Goal: Information Seeking & Learning: Understand process/instructions

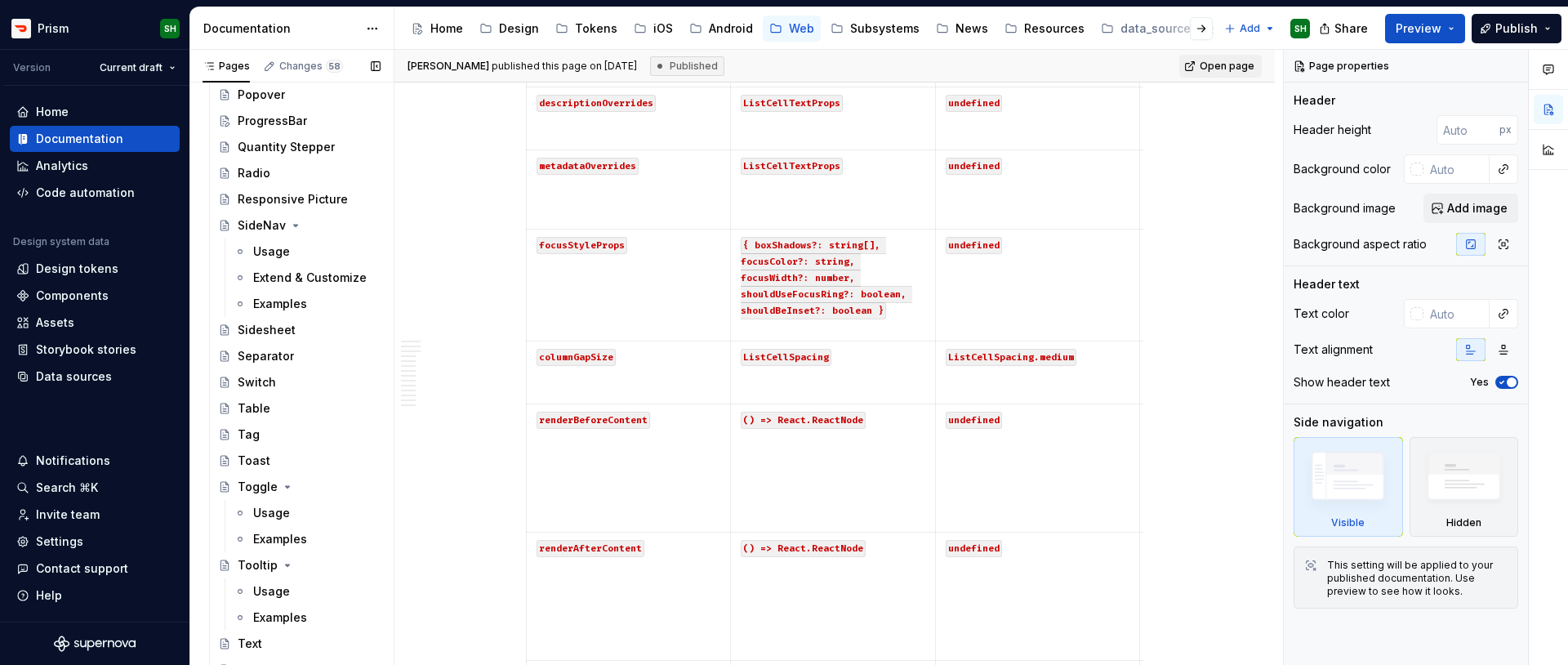
scroll to position [2470, 0]
click at [299, 309] on div "Examples" at bounding box center [317, 300] width 127 height 23
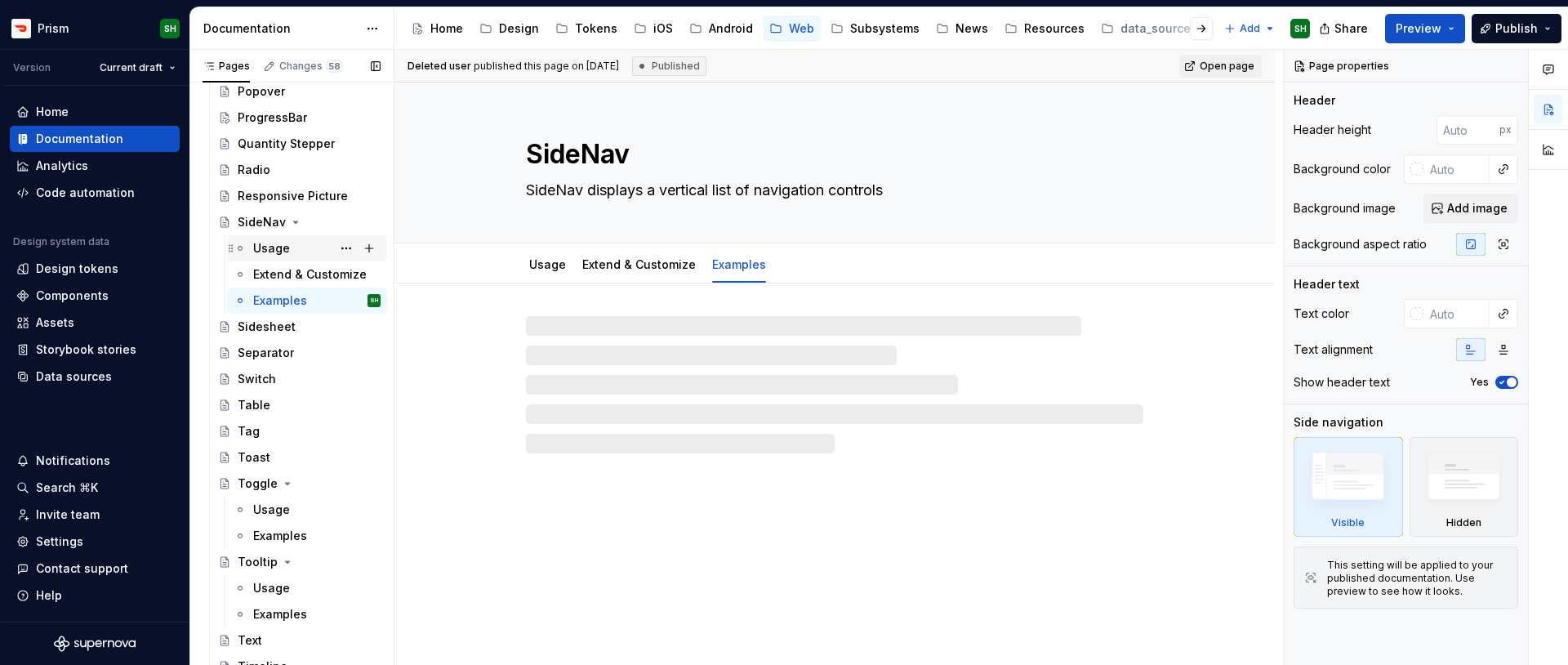
click at [281, 250] on div "Usage" at bounding box center [271, 248] width 37 height 16
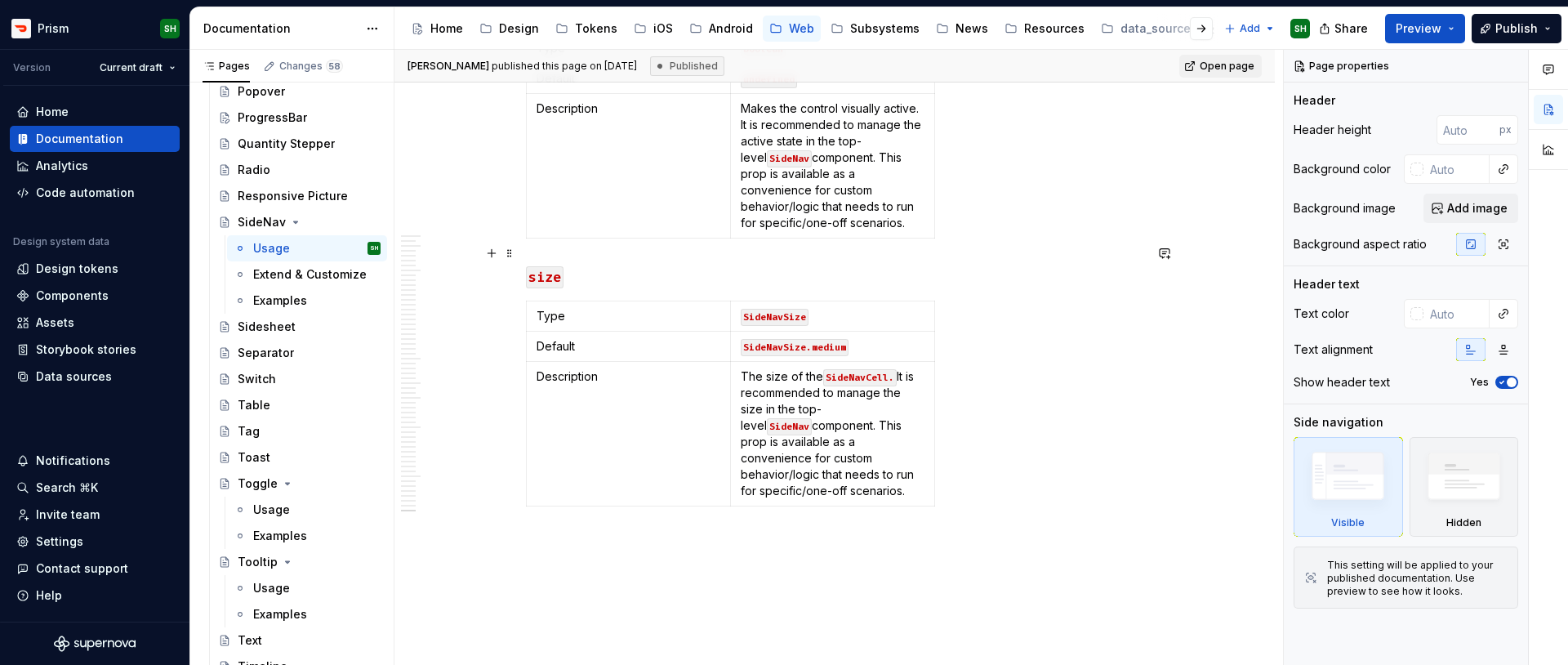
scroll to position [12751, 0]
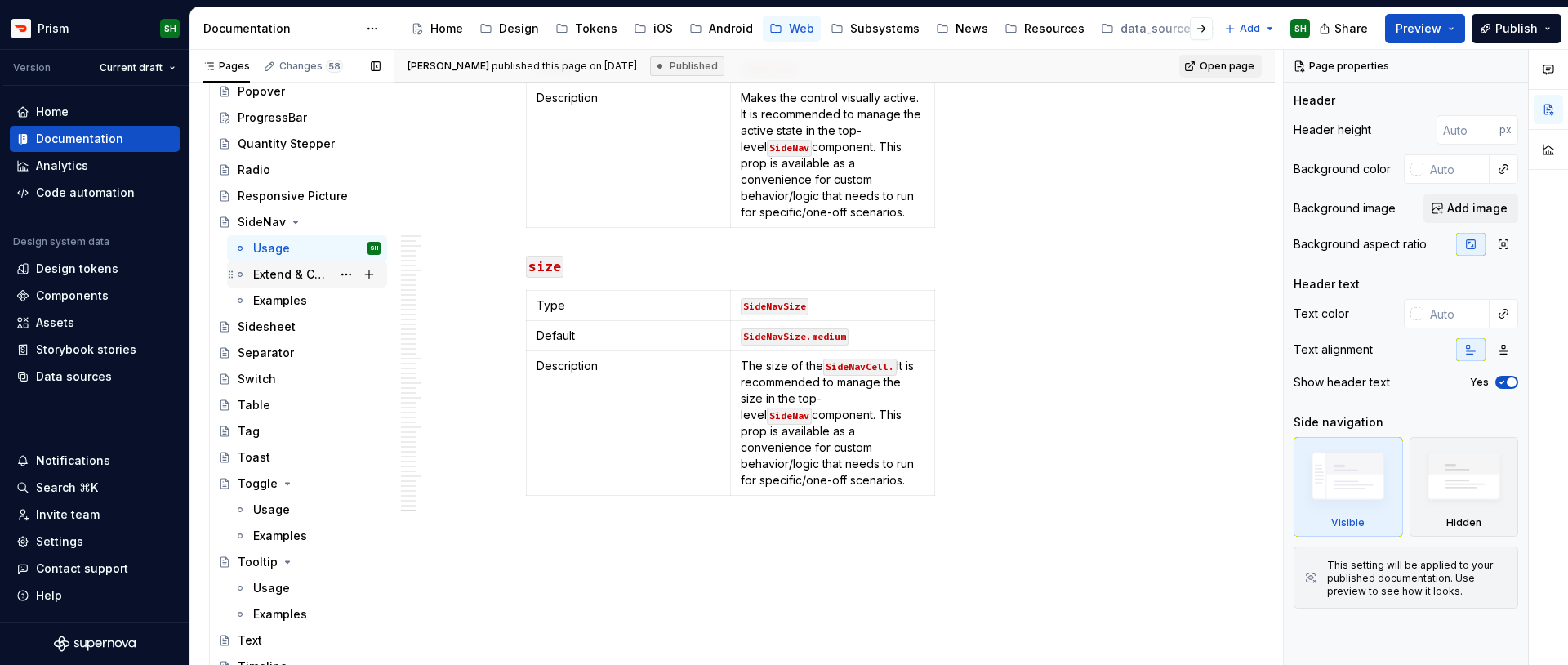
click at [295, 266] on div "Extend & Customize" at bounding box center [292, 274] width 78 height 16
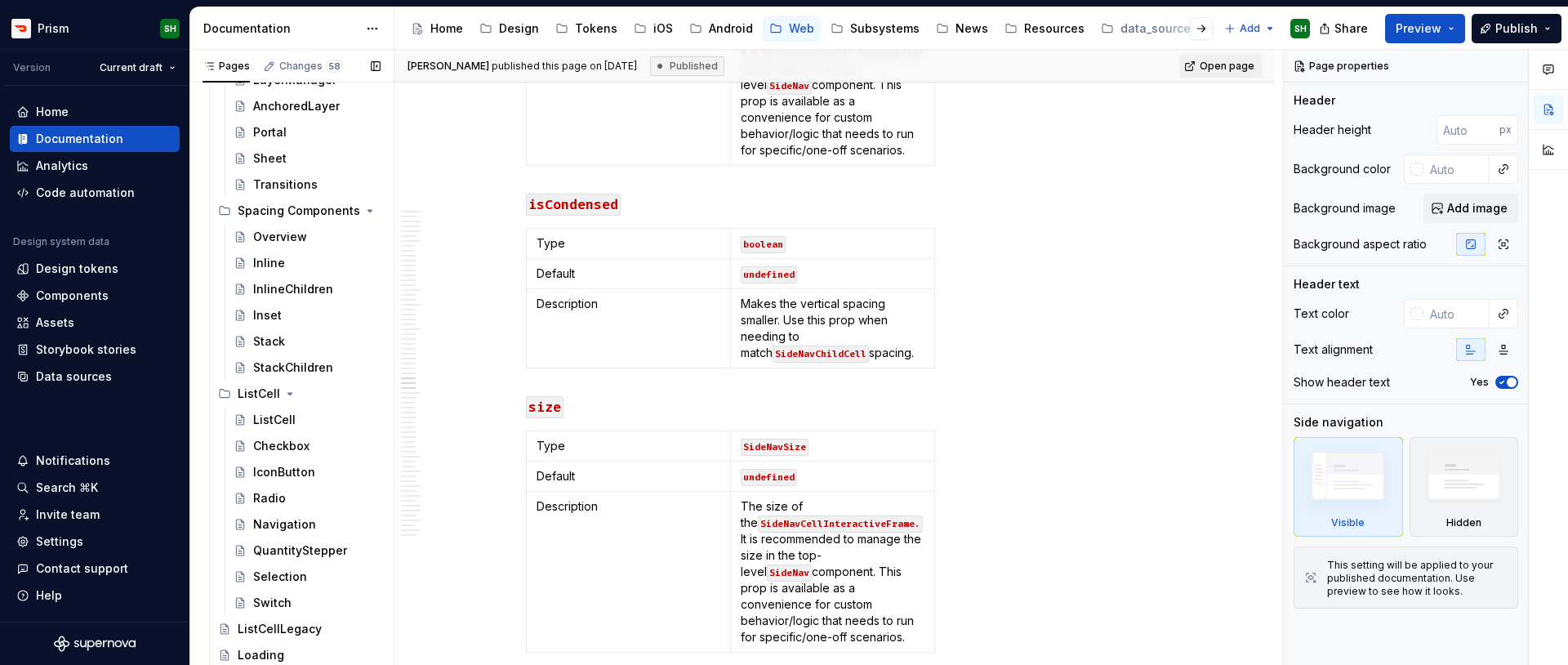
scroll to position [1530, 0]
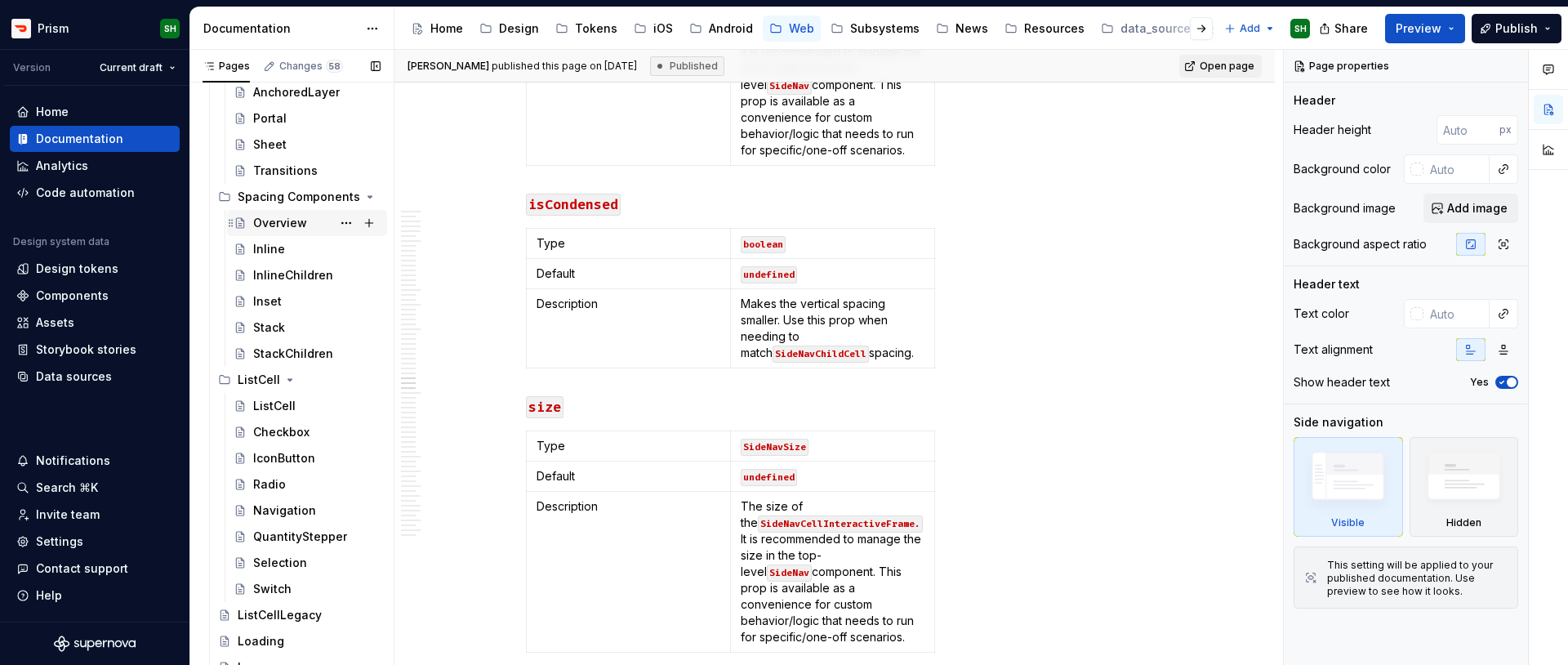
click at [270, 224] on div "Overview" at bounding box center [280, 222] width 54 height 16
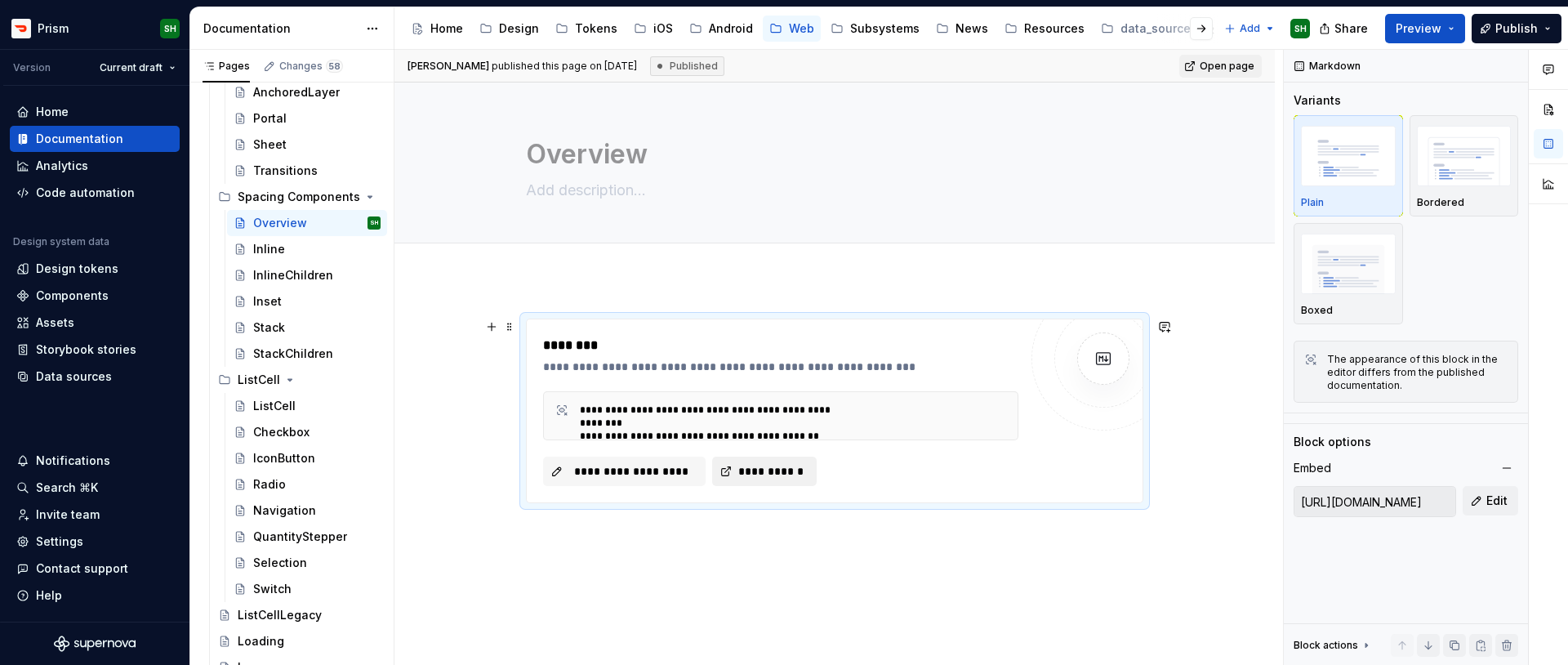
click at [796, 469] on span "**********" at bounding box center [770, 471] width 70 height 16
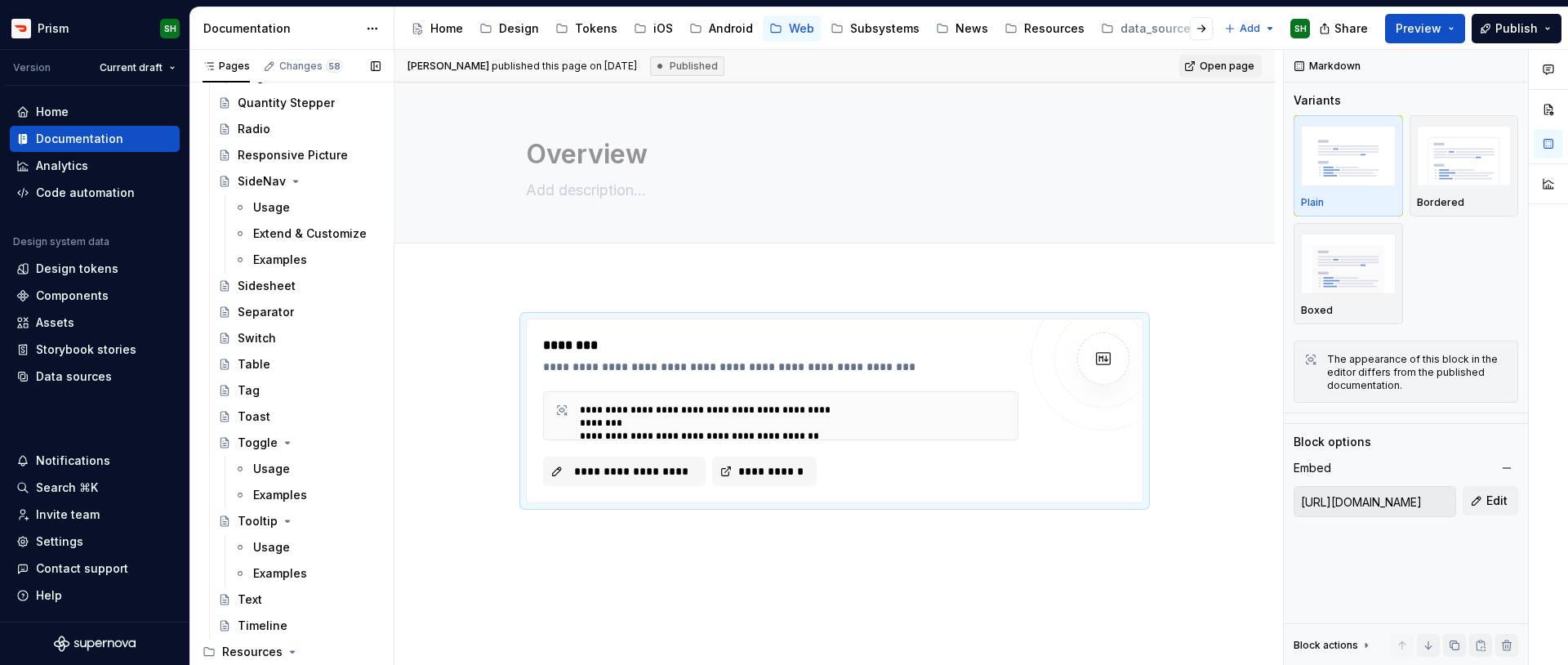
scroll to position [2537, 0]
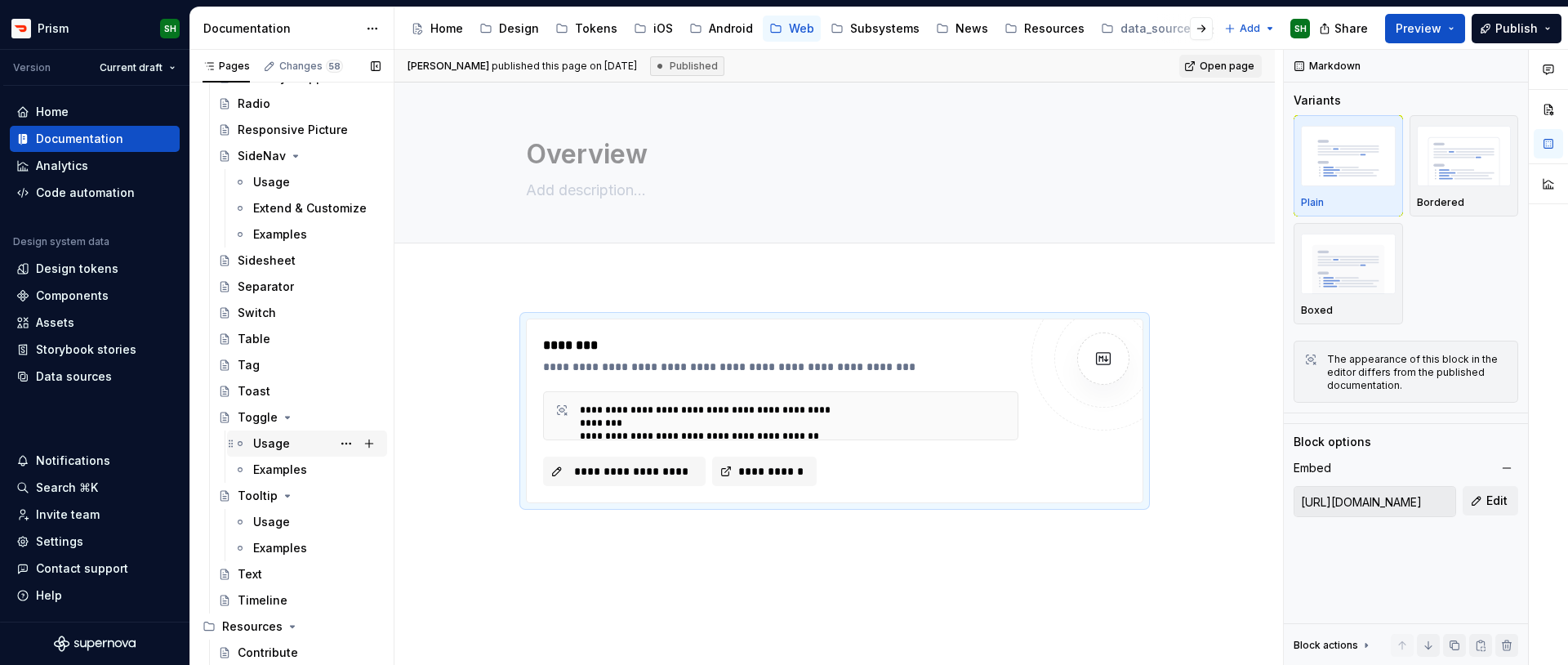
click at [275, 447] on div "Usage" at bounding box center [271, 444] width 37 height 16
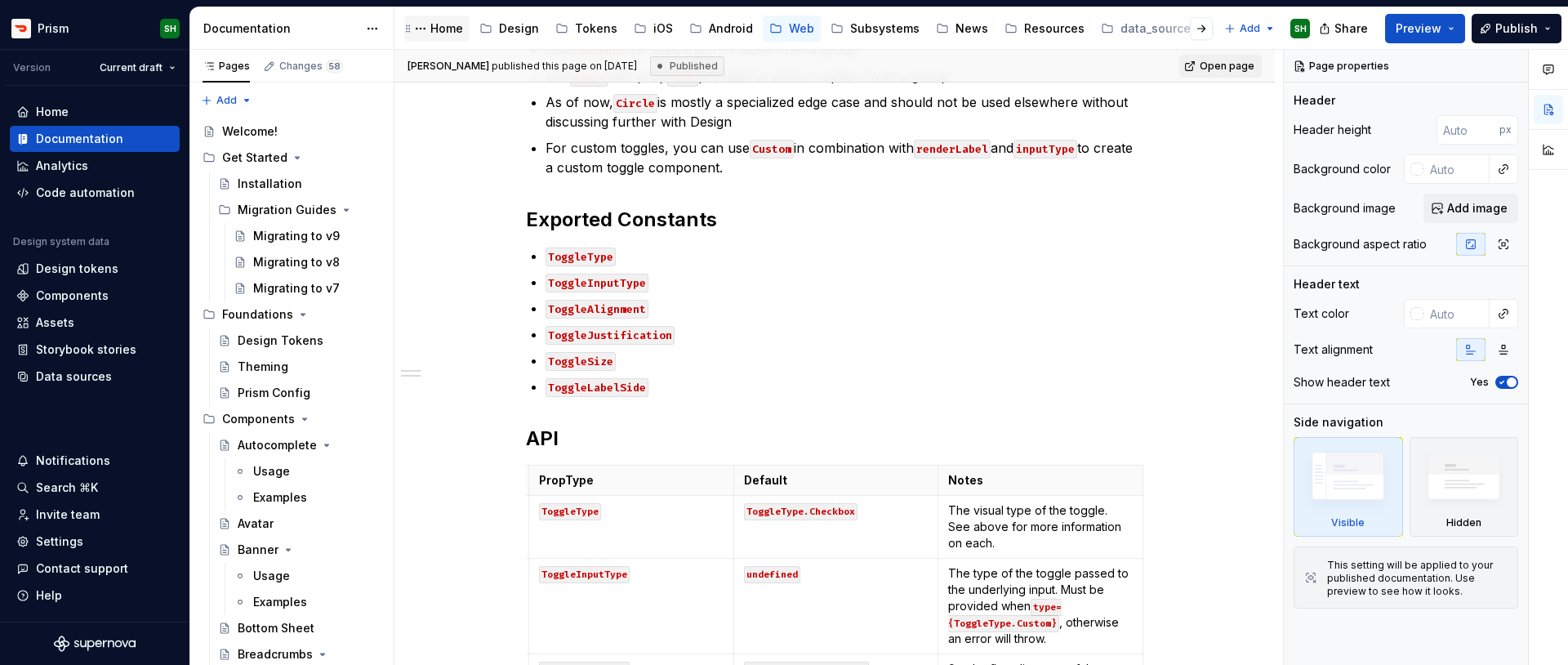
type textarea "*"
